Goal: Find specific page/section: Find specific page/section

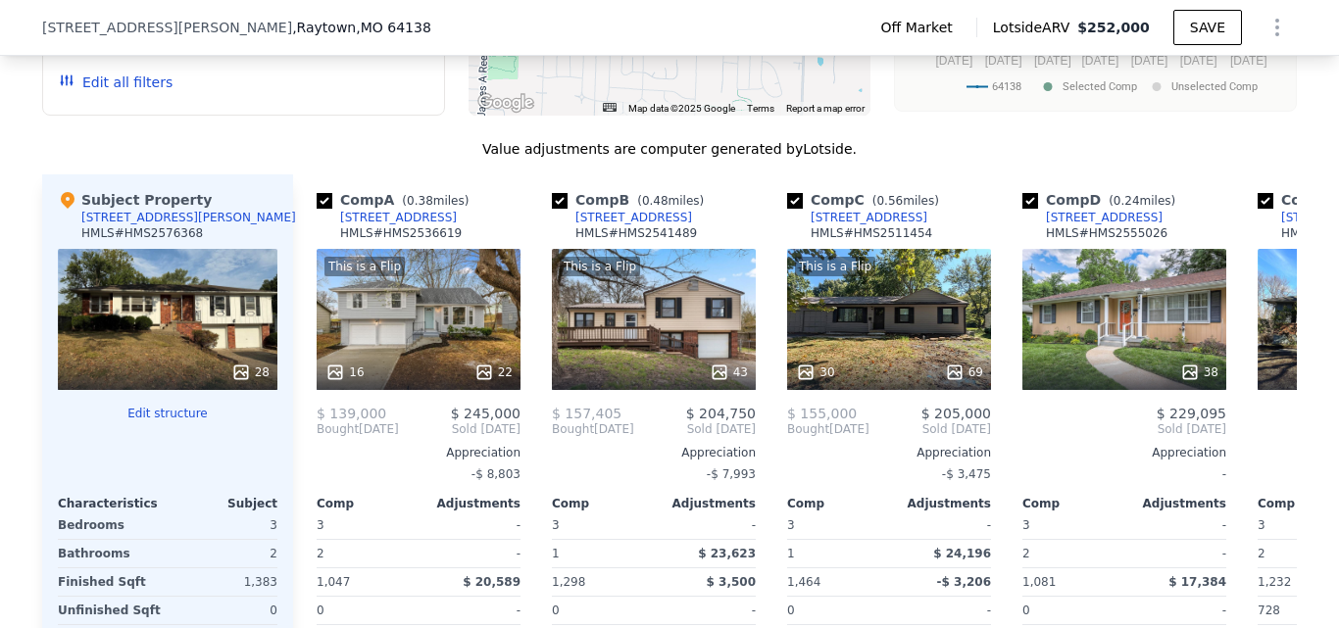
scroll to position [1880, 0]
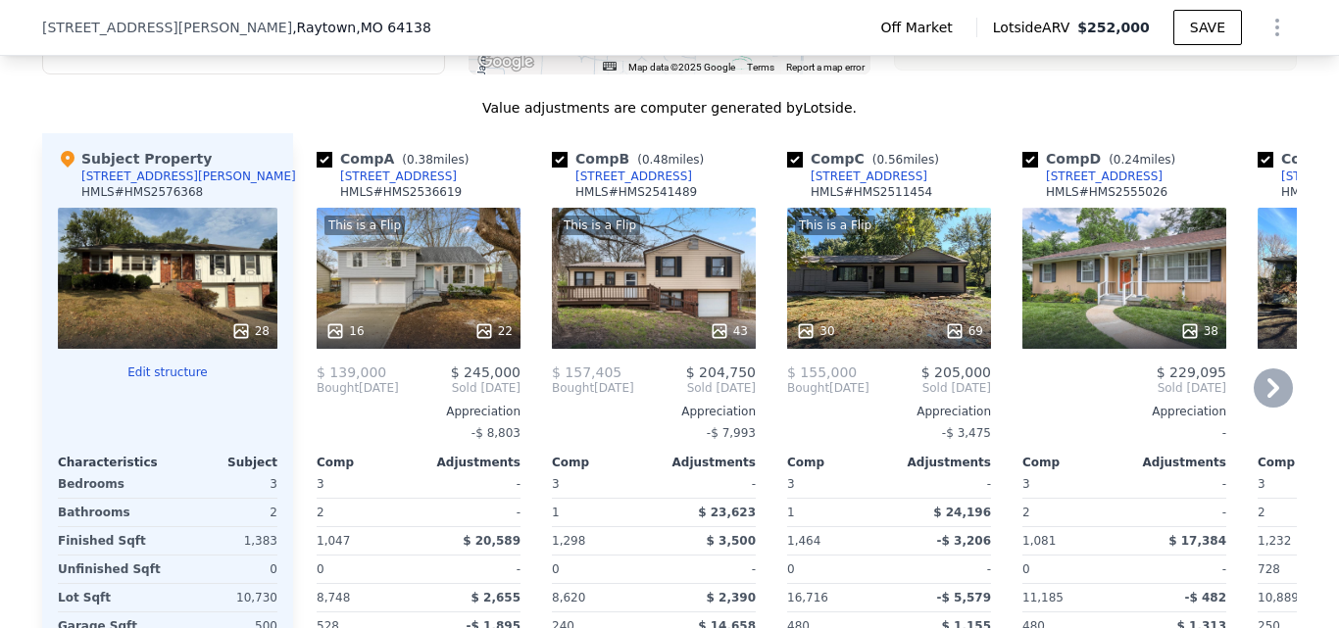
click at [1253, 400] on icon at bounding box center [1272, 387] width 39 height 39
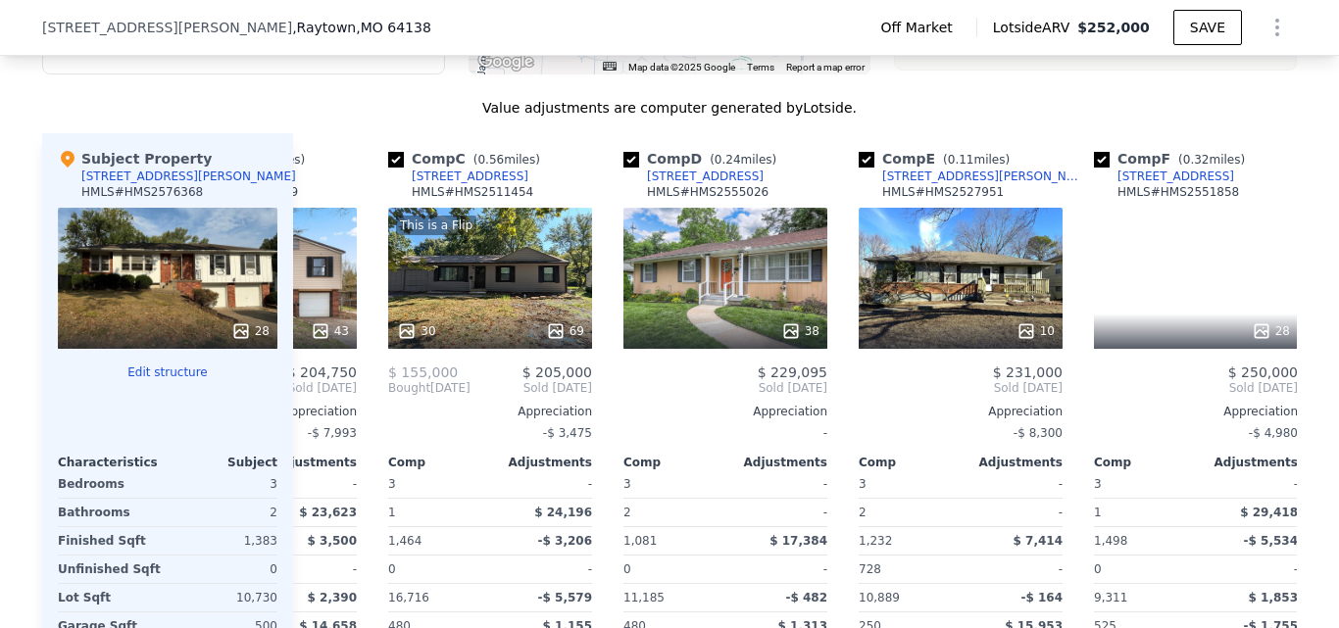
scroll to position [0, 470]
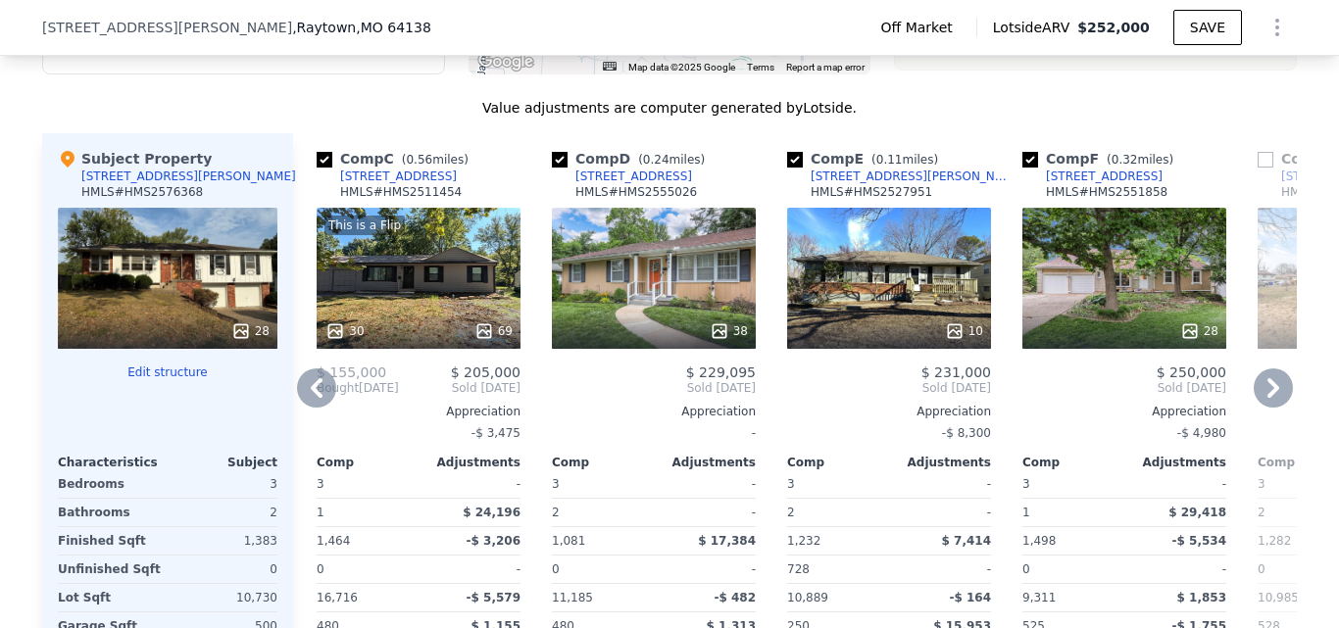
click at [1253, 402] on icon at bounding box center [1272, 387] width 39 height 39
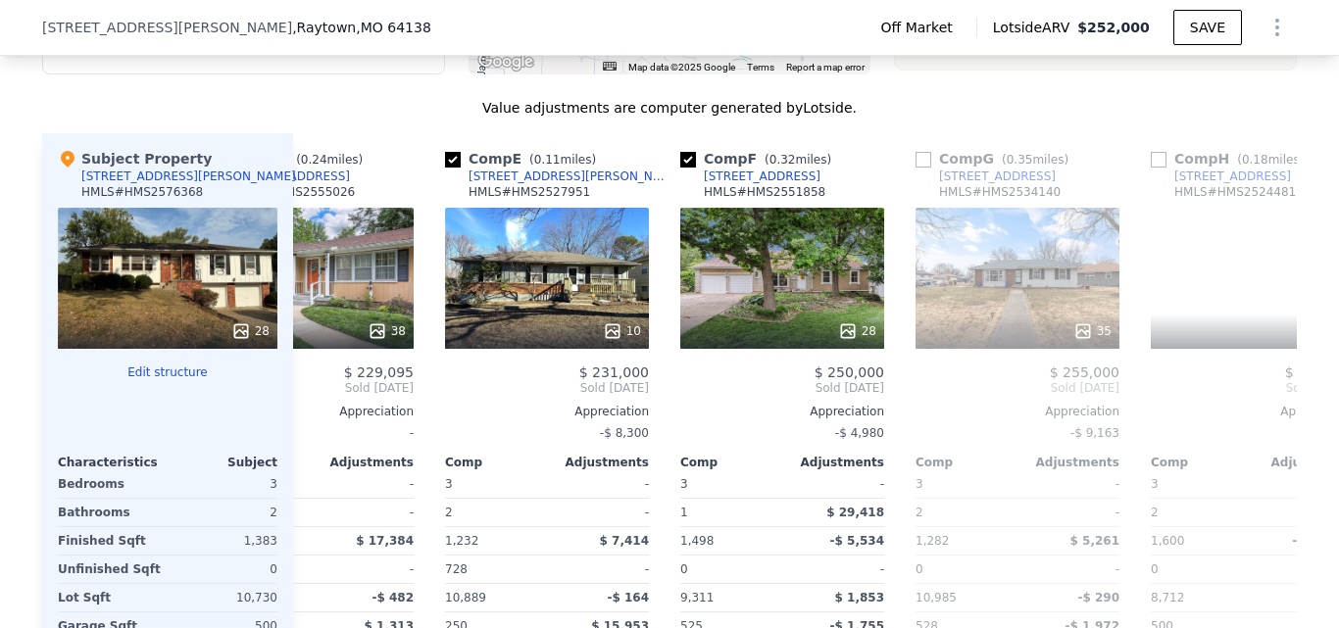
scroll to position [0, 941]
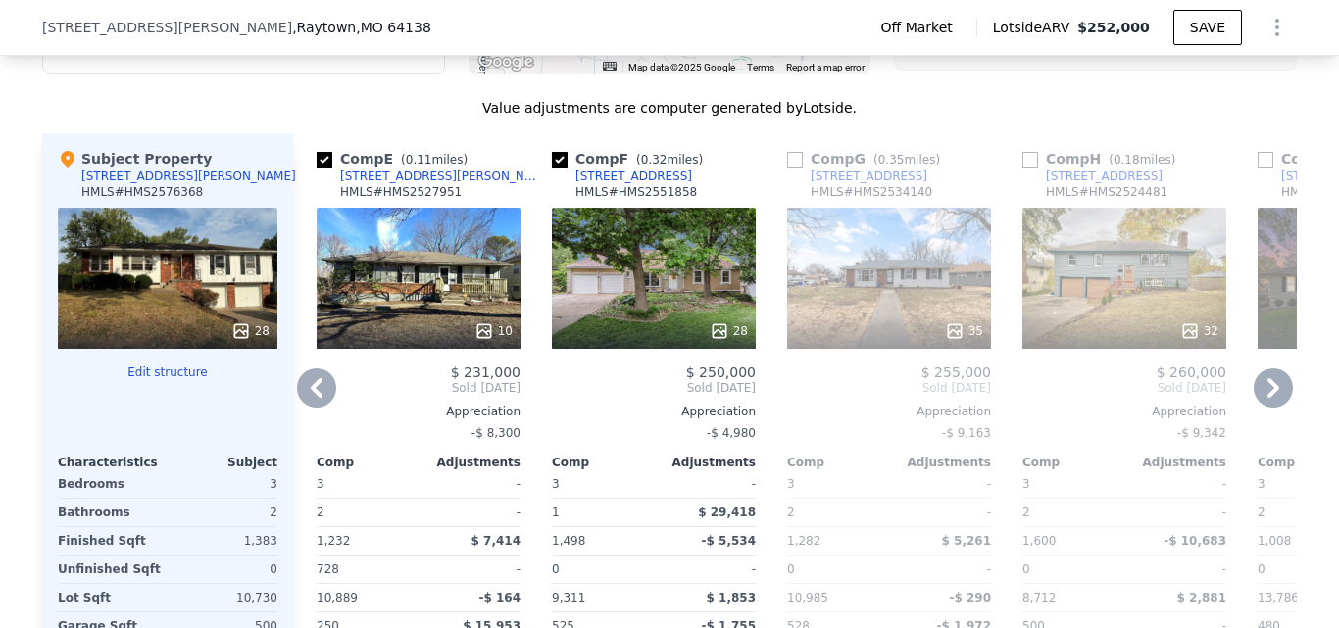
click at [1261, 397] on icon at bounding box center [1272, 387] width 39 height 39
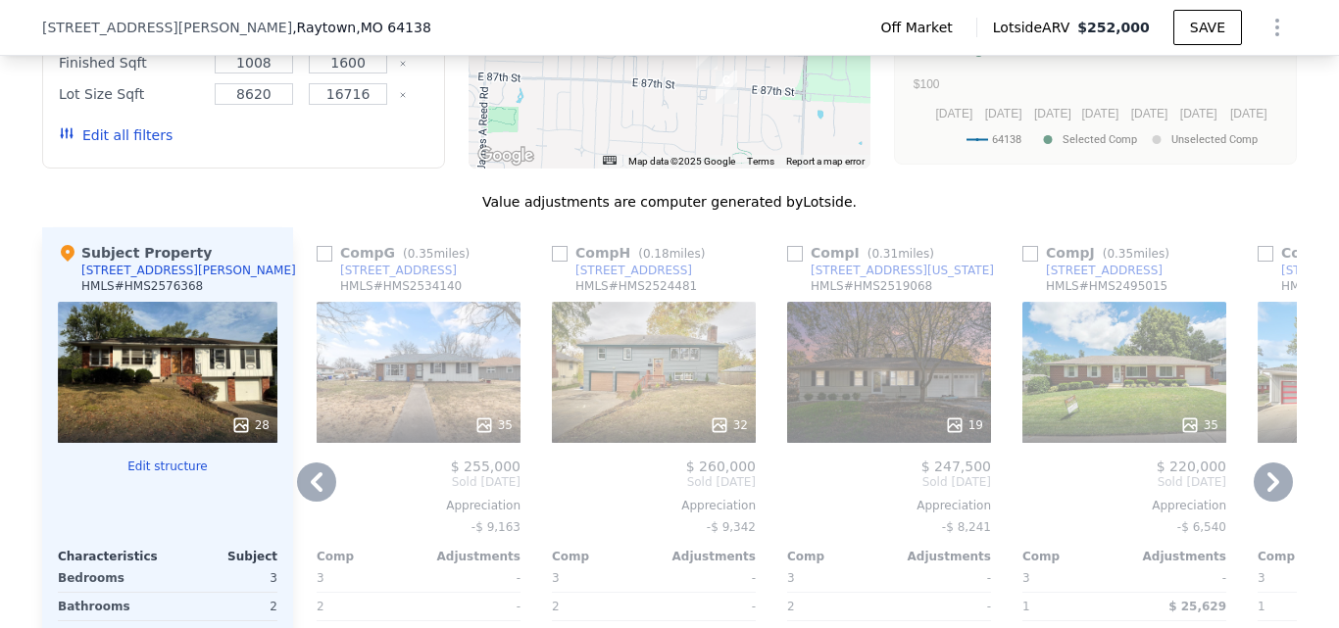
scroll to position [1766, 0]
